Goal: Task Accomplishment & Management: Complete application form

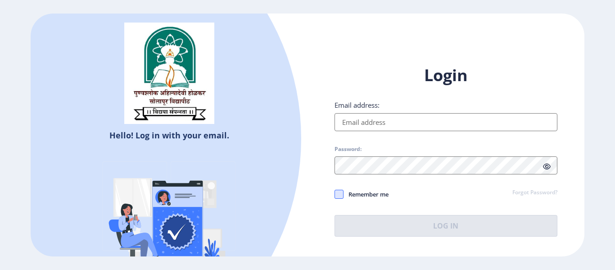
type input "[EMAIL_ADDRESS][DOMAIN_NAME]"
click at [337, 199] on span at bounding box center [339, 194] width 9 height 9
click at [335, 195] on input "Remember me" at bounding box center [335, 194] width 0 height 0
checkbox input "true"
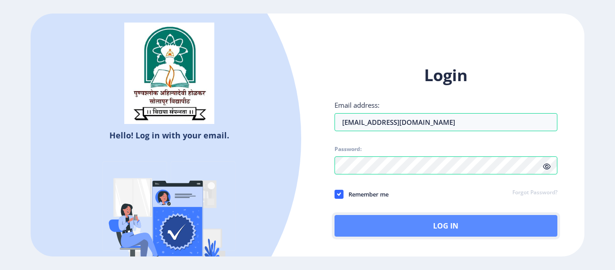
click at [384, 222] on button "Log In" at bounding box center [446, 226] width 223 height 22
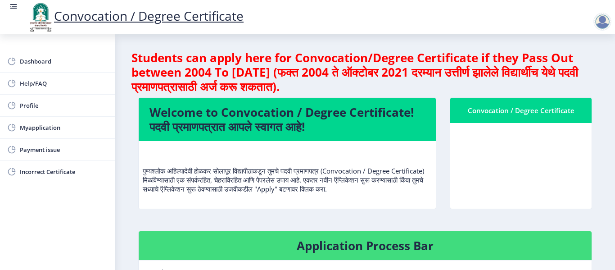
click at [486, 114] on div "Convocation / Degree Certificate" at bounding box center [521, 110] width 120 height 11
click at [358, 122] on h4 "Welcome to Convocation / Degree Certificate! पदवी प्रमाणपत्रात आपले स्वागत आहे!" at bounding box center [288, 119] width 276 height 29
click at [60, 132] on span "Myapplication" at bounding box center [64, 127] width 88 height 11
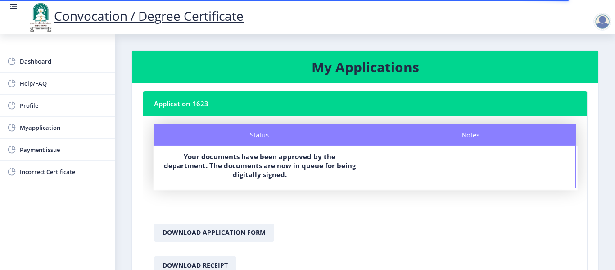
click at [610, 101] on nb-layout-column "My Applications Application 1623 Status Notes Status Your documents have been a…" at bounding box center [365, 178] width 500 height 288
